Goal: Transaction & Acquisition: Book appointment/travel/reservation

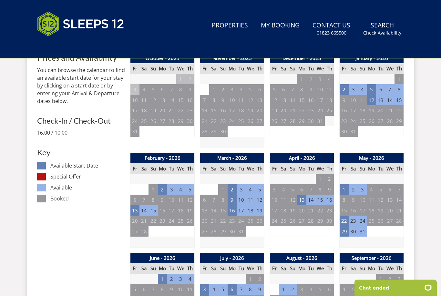
scroll to position [293, 0]
click at [345, 87] on td "2" at bounding box center [344, 89] width 9 height 11
click at [353, 90] on td "3" at bounding box center [353, 89] width 9 height 11
click at [371, 88] on td "5" at bounding box center [371, 89] width 9 height 11
click at [344, 89] on td "2" at bounding box center [344, 89] width 9 height 11
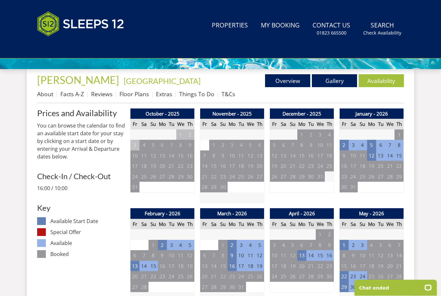
scroll to position [237, 0]
click at [379, 32] on small "Check Availability" at bounding box center [382, 33] width 38 height 6
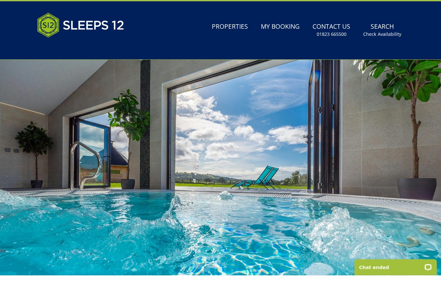
scroll to position [21, 0]
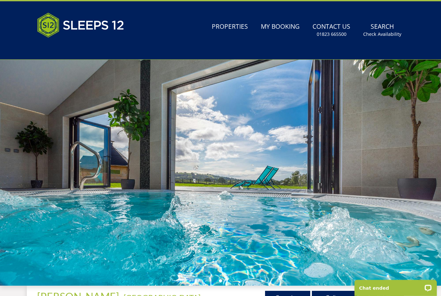
click at [109, 244] on div at bounding box center [220, 173] width 441 height 226
click at [384, 34] on small "Check Availability" at bounding box center [382, 34] width 38 height 6
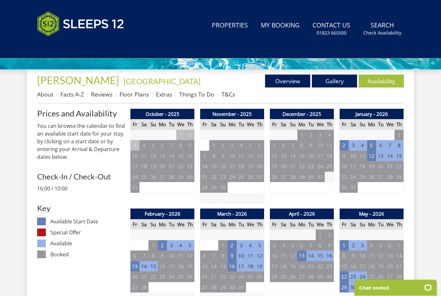
scroll to position [237, 0]
click at [385, 81] on link "Availability" at bounding box center [381, 81] width 45 height 13
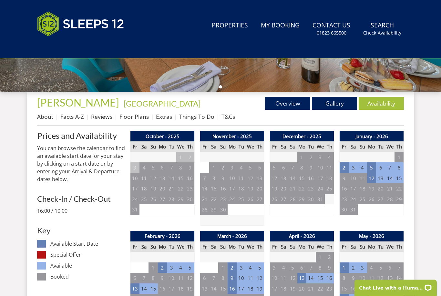
scroll to position [215, 0]
click at [348, 163] on td "2" at bounding box center [344, 167] width 9 height 11
click at [374, 160] on td "29" at bounding box center [371, 157] width 9 height 11
click at [379, 166] on td "6" at bounding box center [380, 167] width 9 height 11
click at [343, 168] on td "2" at bounding box center [344, 167] width 9 height 11
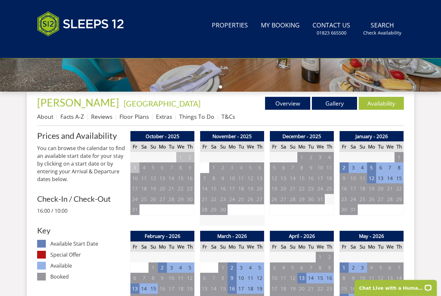
click at [353, 166] on td "3" at bounding box center [353, 167] width 9 height 11
click at [344, 166] on td "2" at bounding box center [344, 167] width 9 height 11
click at [371, 167] on td "5" at bounding box center [371, 167] width 9 height 11
click at [370, 166] on td "5" at bounding box center [371, 167] width 9 height 11
click at [342, 166] on td "2" at bounding box center [344, 167] width 9 height 11
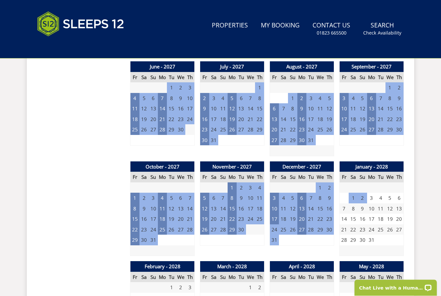
scroll to position [784, 0]
click at [273, 203] on td "10" at bounding box center [274, 208] width 9 height 11
click at [302, 203] on td "13" at bounding box center [301, 208] width 9 height 11
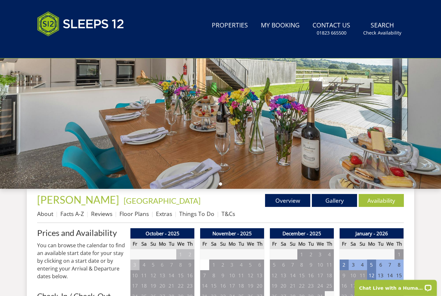
scroll to position [0, 0]
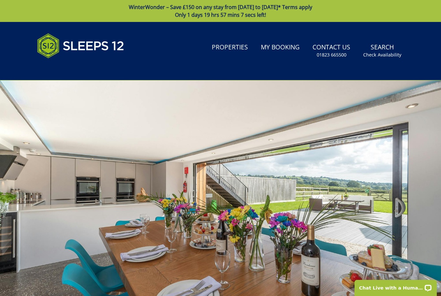
click at [240, 54] on link "Properties" at bounding box center [229, 47] width 41 height 15
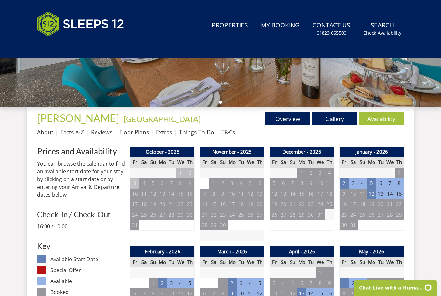
scroll to position [199, 0]
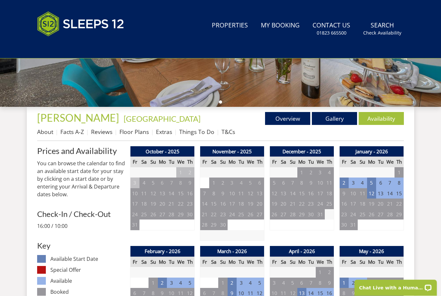
click at [132, 136] on link "Floor Plans" at bounding box center [134, 132] width 29 height 8
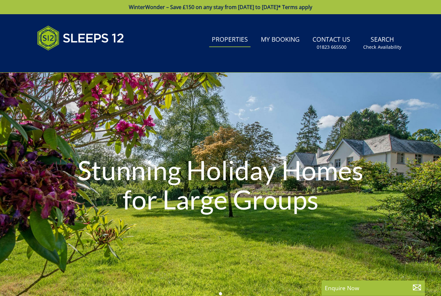
select select
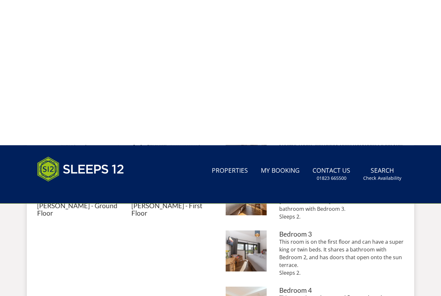
scroll to position [164, 0]
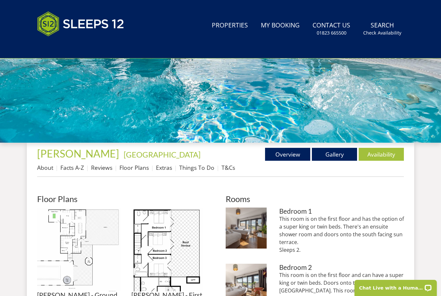
click at [208, 164] on link "Things To Do" at bounding box center [196, 168] width 35 height 8
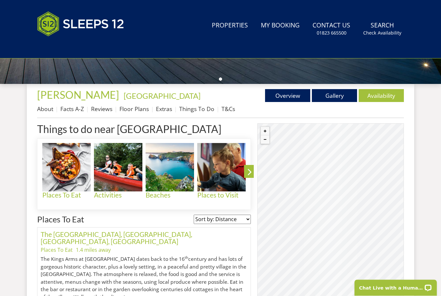
scroll to position [223, 0]
click at [292, 94] on link "Overview" at bounding box center [287, 95] width 45 height 13
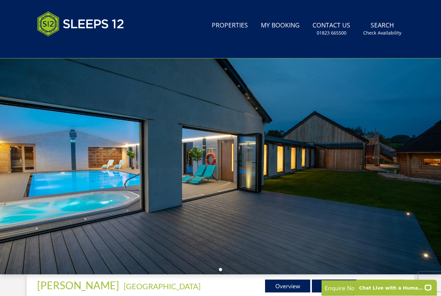
scroll to position [32, 0]
click at [381, 29] on link "Search Check Availability" at bounding box center [382, 28] width 43 height 21
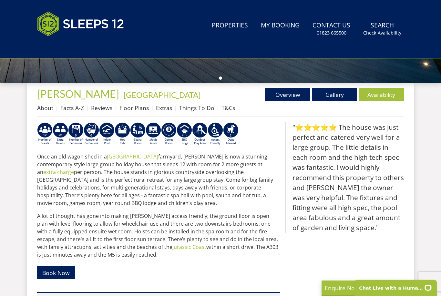
scroll to position [224, 0]
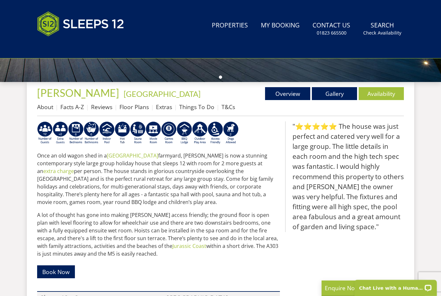
click at [387, 94] on link "Availability" at bounding box center [381, 93] width 45 height 13
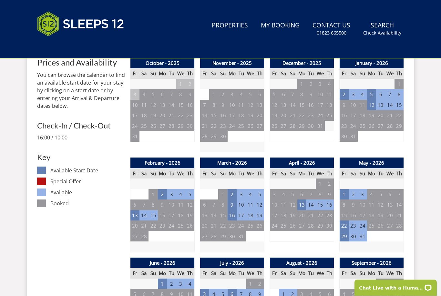
scroll to position [288, 0]
click at [345, 93] on td "2" at bounding box center [344, 94] width 9 height 11
click at [376, 92] on td "5" at bounding box center [371, 94] width 9 height 11
click at [343, 93] on td "2" at bounding box center [344, 94] width 9 height 11
click at [346, 91] on td "2" at bounding box center [344, 94] width 9 height 11
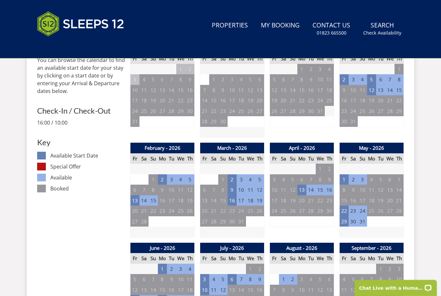
click at [97, 84] on p "You can browse the calendar to find an available start date for your stay by cl…" at bounding box center [81, 75] width 88 height 39
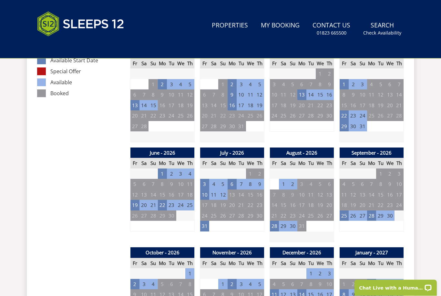
scroll to position [400, 0]
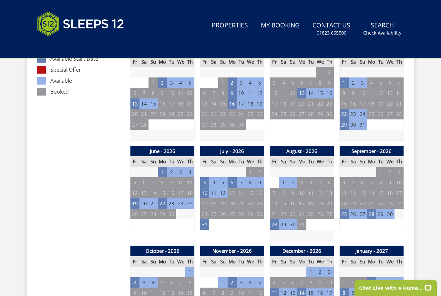
click at [274, 221] on td "28" at bounding box center [274, 224] width 9 height 11
click at [296, 220] on td "30" at bounding box center [292, 224] width 9 height 11
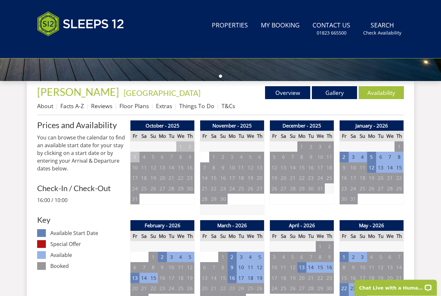
scroll to position [225, 0]
click at [367, 180] on td "18" at bounding box center [362, 178] width 9 height 11
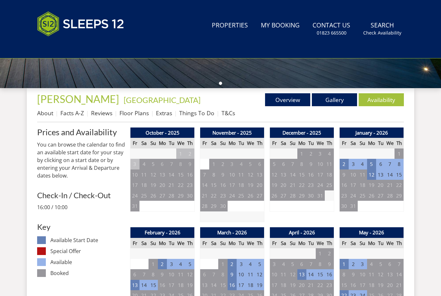
scroll to position [218, 0]
click at [286, 32] on link "My Booking" at bounding box center [280, 25] width 44 height 15
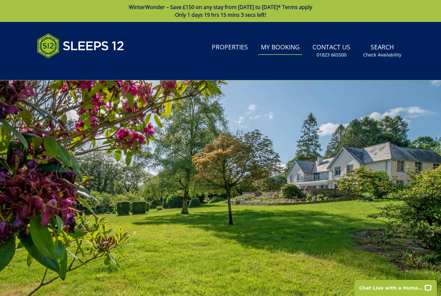
click at [385, 44] on link "Search Check Availability" at bounding box center [382, 50] width 43 height 21
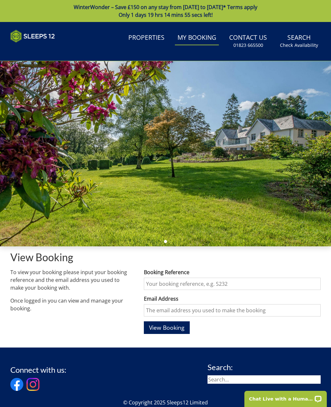
click at [303, 41] on link "Search Check Availability" at bounding box center [298, 41] width 43 height 21
click at [300, 43] on small "Check Availability" at bounding box center [299, 45] width 38 height 6
click at [306, 41] on link "Search Check Availability" at bounding box center [298, 41] width 43 height 21
click at [303, 41] on link "Search Check Availability" at bounding box center [298, 41] width 43 height 21
click at [36, 34] on img at bounding box center [32, 36] width 45 height 13
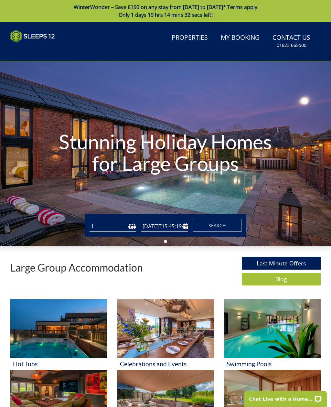
click at [196, 36] on link "Properties" at bounding box center [189, 38] width 41 height 15
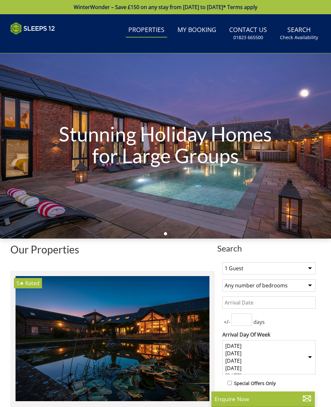
select select
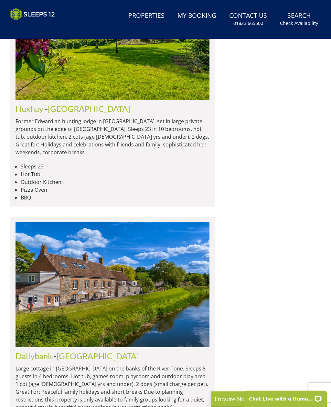
scroll to position [4813, 0]
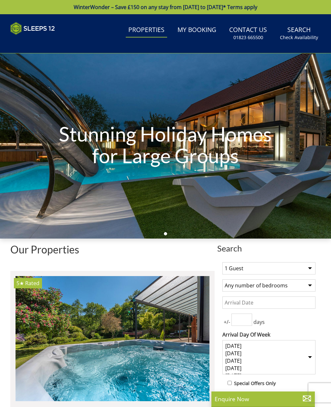
select select
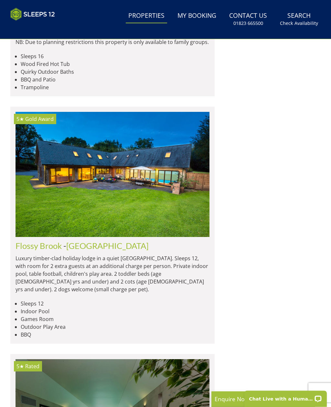
scroll to position [666, 0]
click at [168, 207] on img at bounding box center [113, 174] width 194 height 125
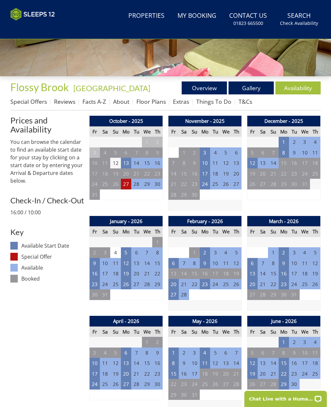
scroll to position [170, 0]
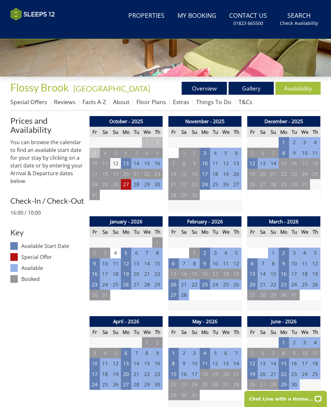
click at [126, 182] on td "27" at bounding box center [126, 184] width 10 height 11
click at [128, 183] on td "27" at bounding box center [126, 184] width 10 height 11
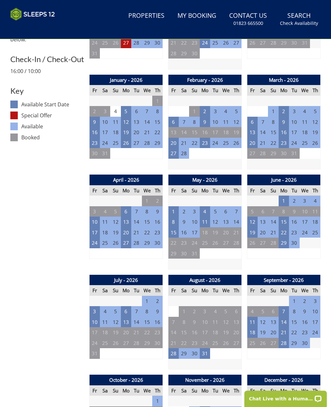
scroll to position [311, 0]
click at [97, 216] on td "10" at bounding box center [94, 221] width 10 height 11
click at [99, 218] on td "10" at bounding box center [94, 221] width 10 height 11
click at [100, 220] on td "11" at bounding box center [105, 221] width 10 height 11
click at [129, 220] on td "13" at bounding box center [126, 221] width 10 height 11
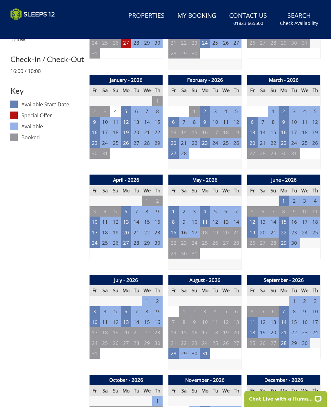
click at [97, 220] on td "10" at bounding box center [94, 221] width 10 height 11
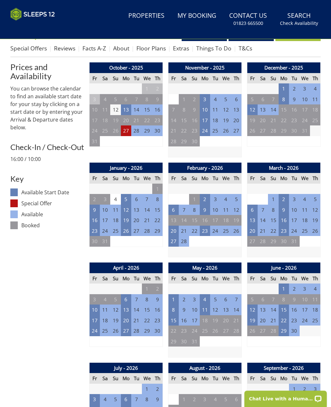
scroll to position [223, 0]
click at [97, 306] on td "10" at bounding box center [94, 309] width 10 height 11
click at [129, 308] on td "13" at bounding box center [126, 309] width 10 height 11
click at [94, 307] on td "10" at bounding box center [94, 309] width 10 height 11
click at [98, 318] on td "17" at bounding box center [94, 320] width 10 height 11
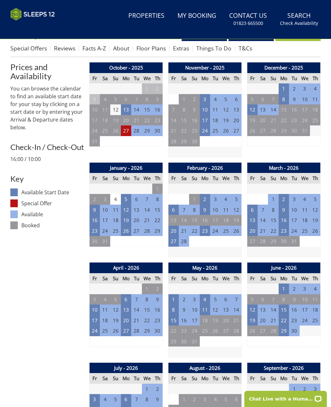
click at [96, 307] on td "10" at bounding box center [94, 309] width 10 height 11
click at [97, 316] on td "17" at bounding box center [94, 320] width 10 height 11
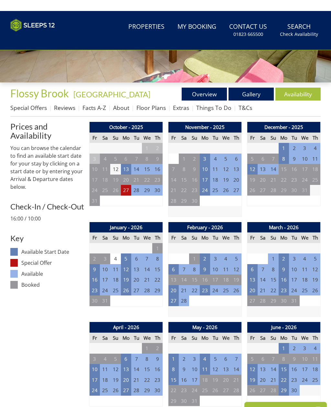
scroll to position [0, 0]
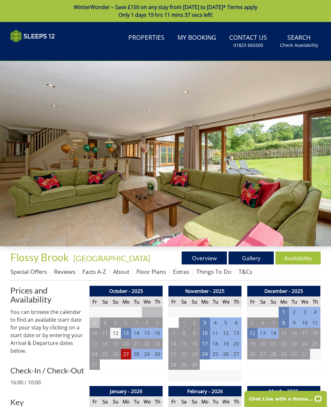
click at [153, 275] on link "Floor Plans" at bounding box center [150, 271] width 29 height 8
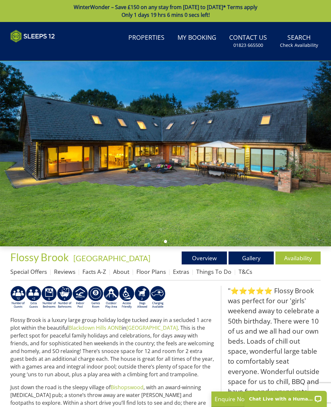
click at [149, 37] on link "Properties" at bounding box center [146, 38] width 41 height 15
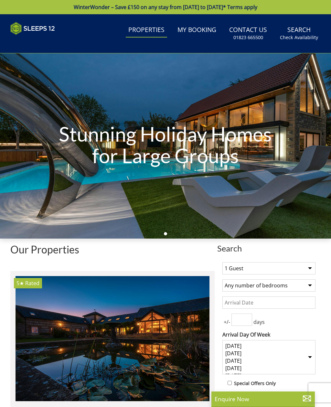
select select
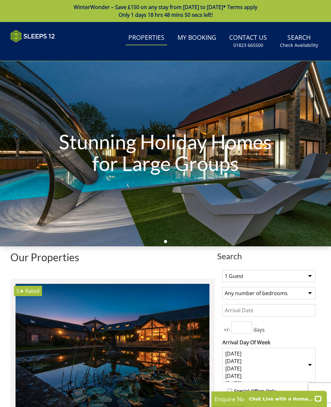
click at [207, 1] on link "WinterWonder – Save £150 on any stay from [DATE] to [DATE]* Terms apply Only 1 …" at bounding box center [165, 11] width 331 height 22
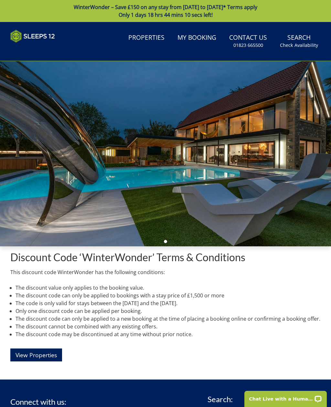
click at [159, 32] on link "Properties" at bounding box center [146, 38] width 41 height 15
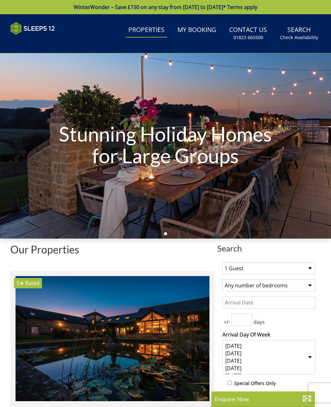
select select
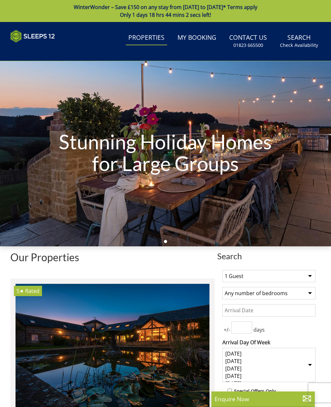
click at [306, 282] on select "1 Guest 2 Guests 3 Guests 4 Guests 5 Guests 6 Guests 7 Guests 8 Guests 9 Guests…" at bounding box center [268, 276] width 93 height 12
select select "11"
click at [294, 297] on select "Any number of bedrooms 4 Bedrooms 5 Bedrooms 6 Bedrooms 7 Bedrooms 8 Bedrooms 9…" at bounding box center [268, 293] width 93 height 12
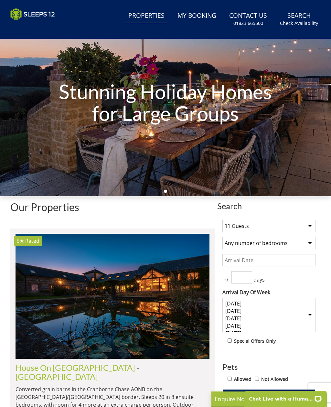
scroll to position [55, 0]
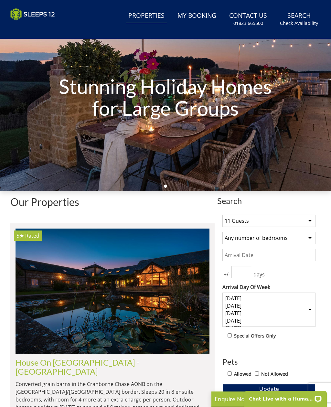
click at [302, 299] on select "Monday Tuesday Wednesday Thursday Friday Saturday Sunday" at bounding box center [268, 309] width 93 height 34
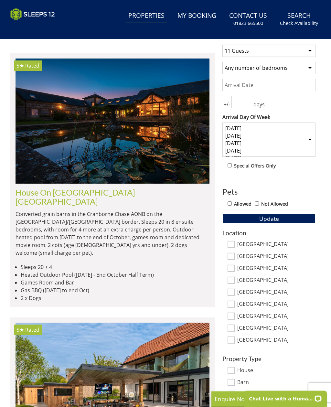
scroll to position [225, 0]
click at [246, 253] on label "[GEOGRAPHIC_DATA]" at bounding box center [276, 256] width 78 height 7
click at [234, 253] on input "[GEOGRAPHIC_DATA]" at bounding box center [230, 256] width 7 height 7
checkbox input "true"
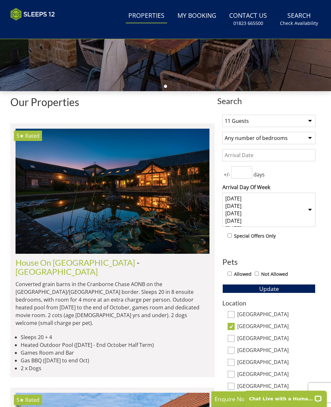
click at [309, 284] on button "Update" at bounding box center [268, 288] width 93 height 9
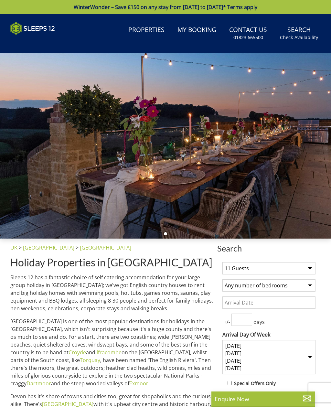
select select
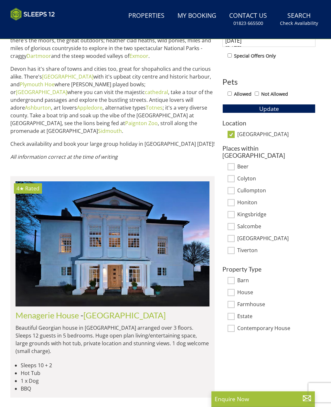
scroll to position [359, 0]
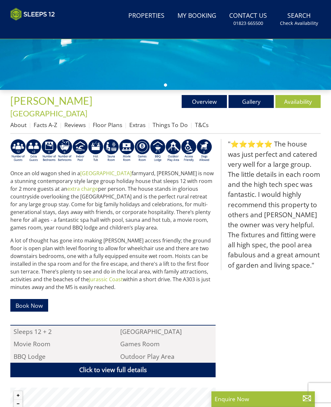
scroll to position [156, 0]
click at [37, 299] on link "Book Now" at bounding box center [29, 305] width 38 height 13
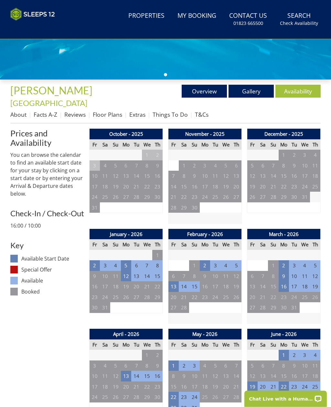
scroll to position [167, 0]
click at [173, 281] on td "13" at bounding box center [173, 286] width 10 height 11
click at [197, 281] on td "15" at bounding box center [194, 286] width 10 height 11
click at [174, 281] on td "13" at bounding box center [173, 286] width 10 height 11
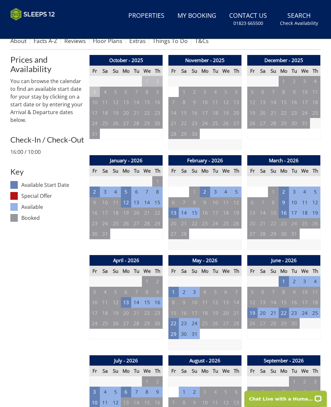
scroll to position [240, 0]
click at [174, 328] on td "29" at bounding box center [173, 333] width 10 height 11
click at [197, 328] on td "31" at bounding box center [194, 333] width 10 height 11
click at [173, 328] on td "29" at bounding box center [173, 333] width 10 height 11
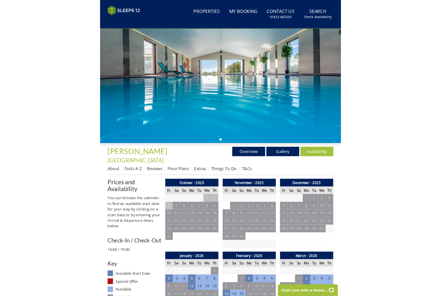
scroll to position [0, 0]
